Goal: Entertainment & Leisure: Consume media (video, audio)

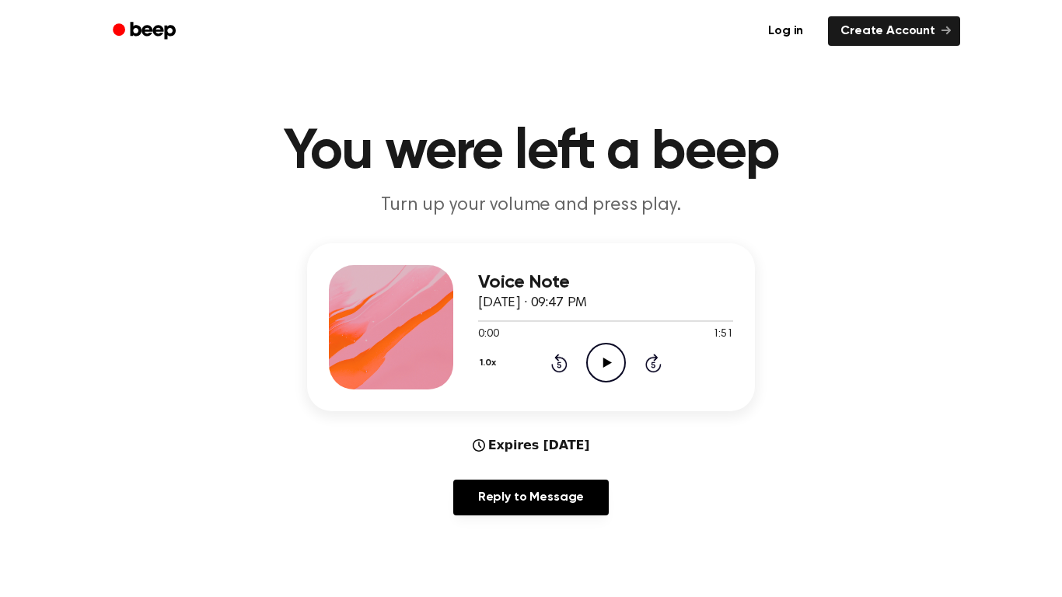
click at [613, 362] on icon "Play Audio" at bounding box center [606, 363] width 40 height 40
click at [552, 366] on icon at bounding box center [559, 363] width 16 height 19
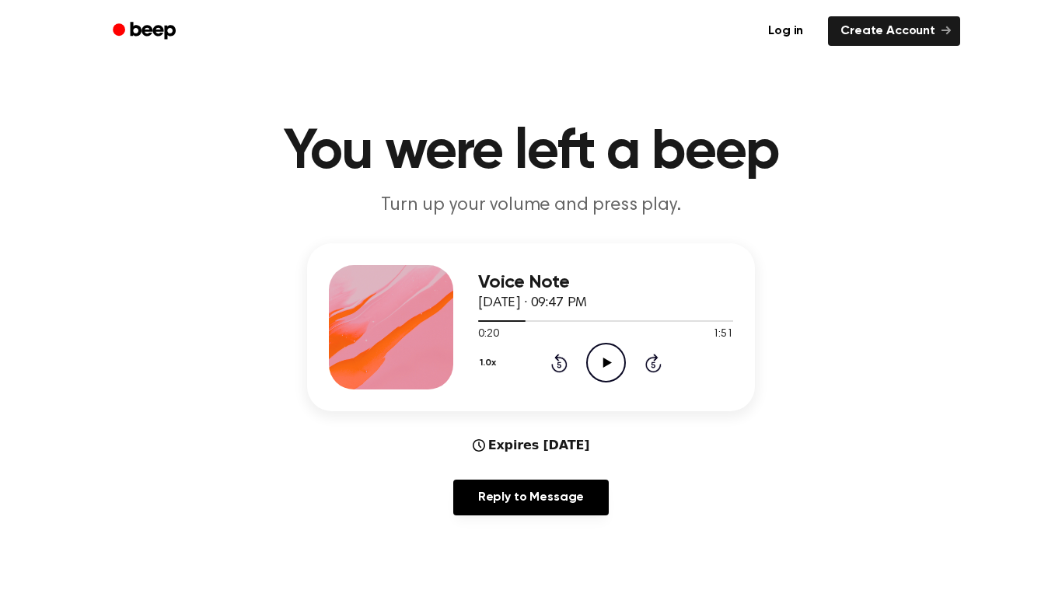
click at [614, 359] on icon "Play Audio" at bounding box center [606, 363] width 40 height 40
click at [558, 362] on icon at bounding box center [559, 365] width 4 height 6
click at [559, 361] on icon "Rewind 5 seconds" at bounding box center [559, 363] width 17 height 20
